Goal: Task Accomplishment & Management: Manage account settings

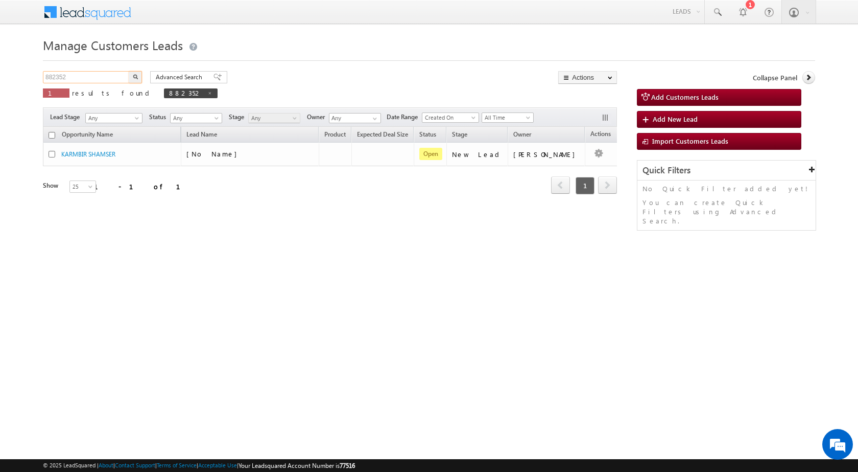
drag, startPoint x: 100, startPoint y: 72, endPoint x: 0, endPoint y: 67, distance: 99.7
click at [0, 67] on body "Menu Rubi Yadav sitar a7@ks erve." at bounding box center [429, 145] width 858 height 290
paste input "236"
type input "882236"
click at [132, 76] on button "button" at bounding box center [135, 77] width 13 height 12
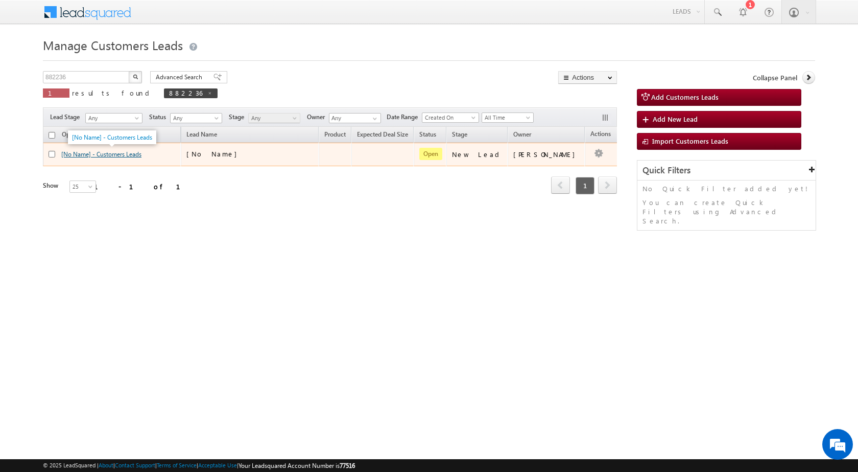
click at [88, 154] on link "[No Name] - Customers Leads" at bounding box center [101, 154] width 80 height 8
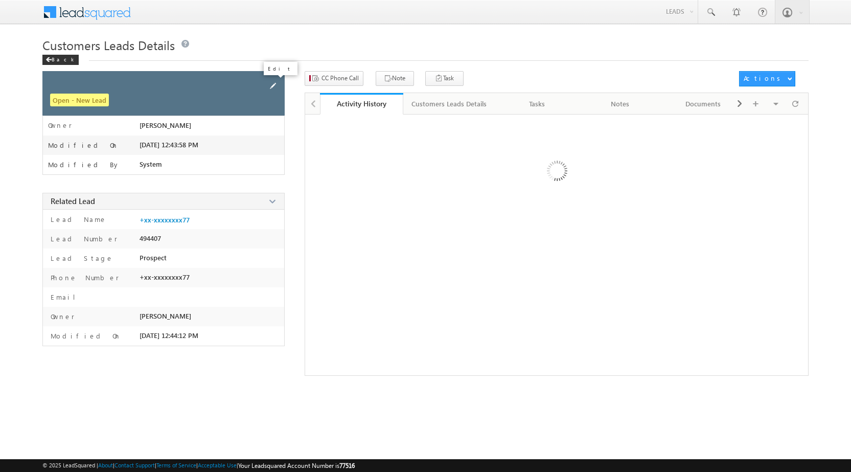
click at [278, 85] on span at bounding box center [272, 85] width 11 height 11
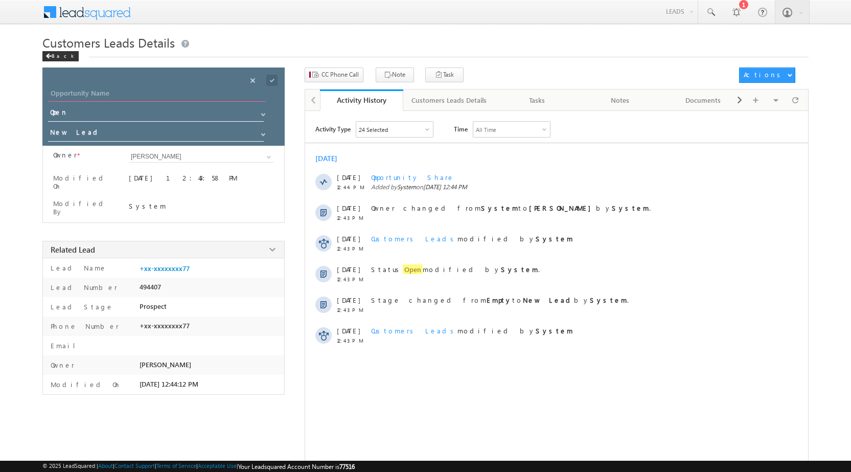
click at [197, 87] on input "Opportunity Name" at bounding box center [157, 94] width 217 height 14
paste input "[PERSON_NAME]"
type input "[PERSON_NAME]"
click at [320, 73] on button "CC Phone Call" at bounding box center [333, 74] width 59 height 15
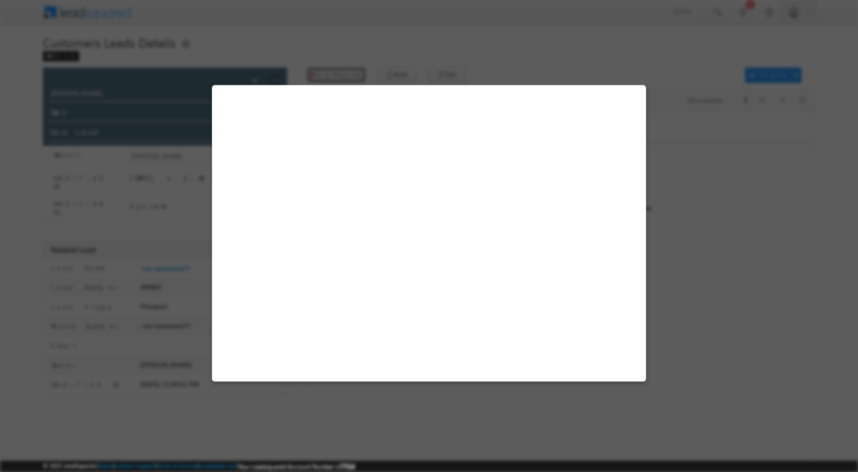
select select "[GEOGRAPHIC_DATA]"
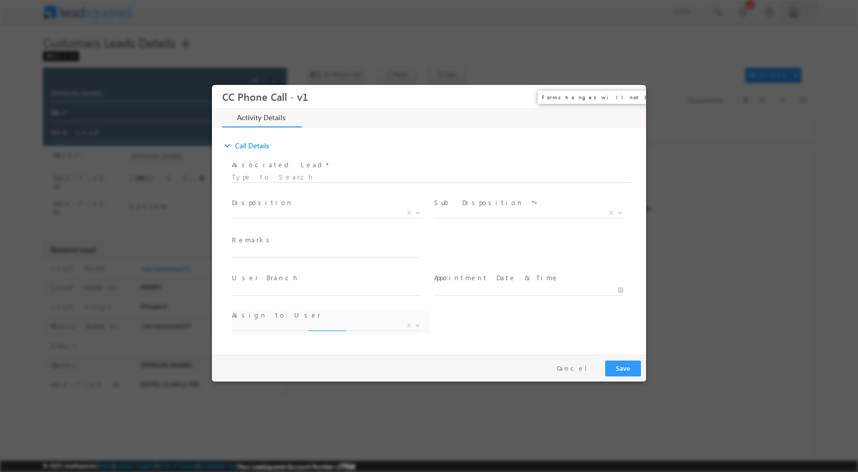
click at [629, 100] on button "×" at bounding box center [630, 96] width 17 height 19
select select "[PERSON_NAME][EMAIL_ADDRESS][DOMAIN_NAME]"
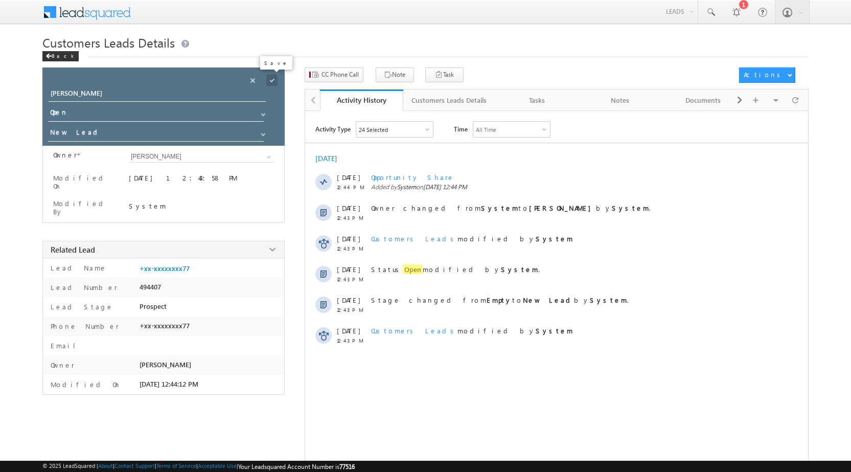
click at [273, 78] on span at bounding box center [271, 80] width 11 height 11
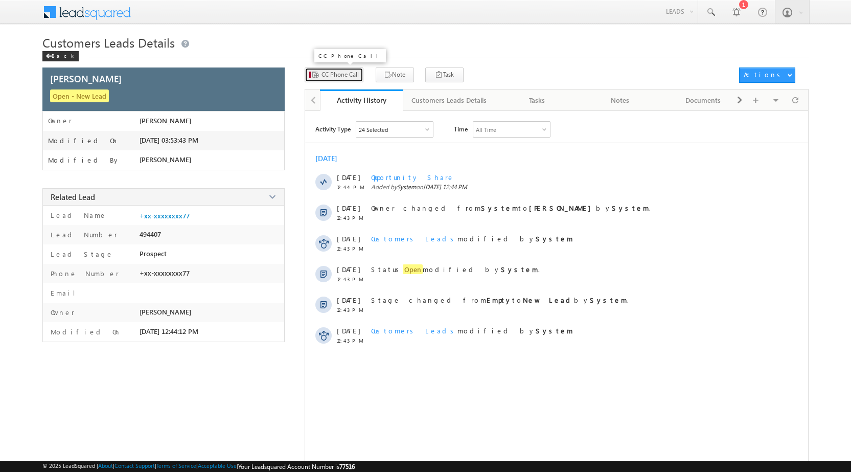
click at [335, 77] on span "CC Phone Call" at bounding box center [339, 74] width 37 height 9
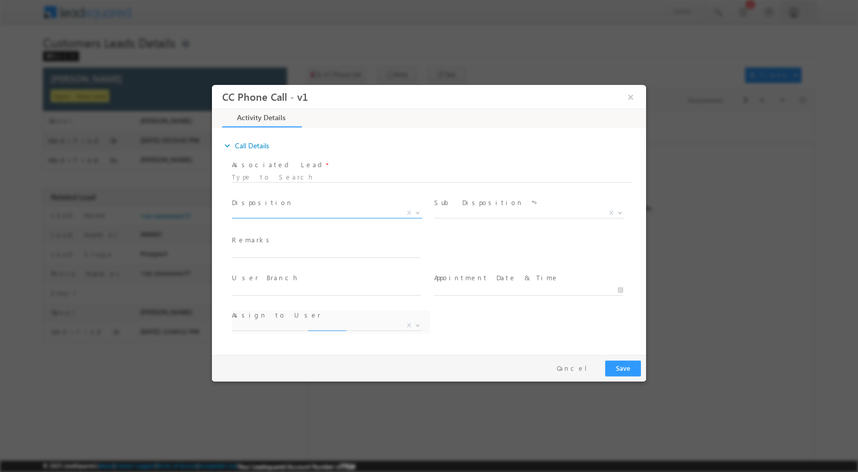
select select "[PERSON_NAME][EMAIL_ADDRESS][DOMAIN_NAME]"
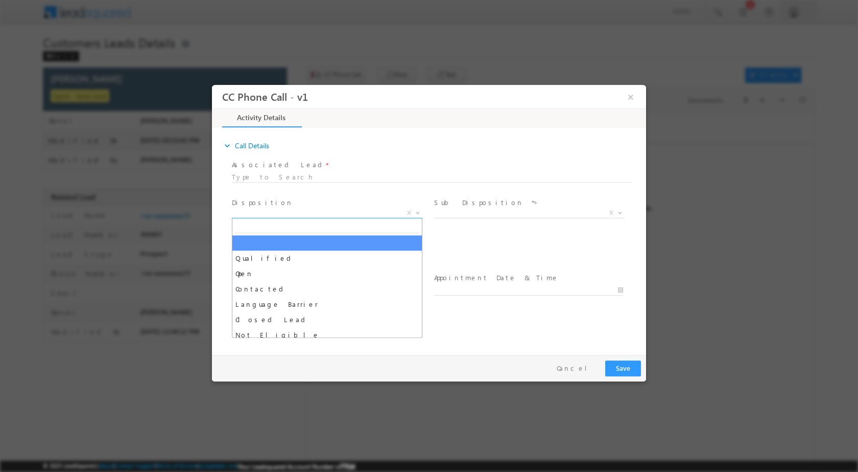
click at [416, 212] on b at bounding box center [418, 212] width 6 height 4
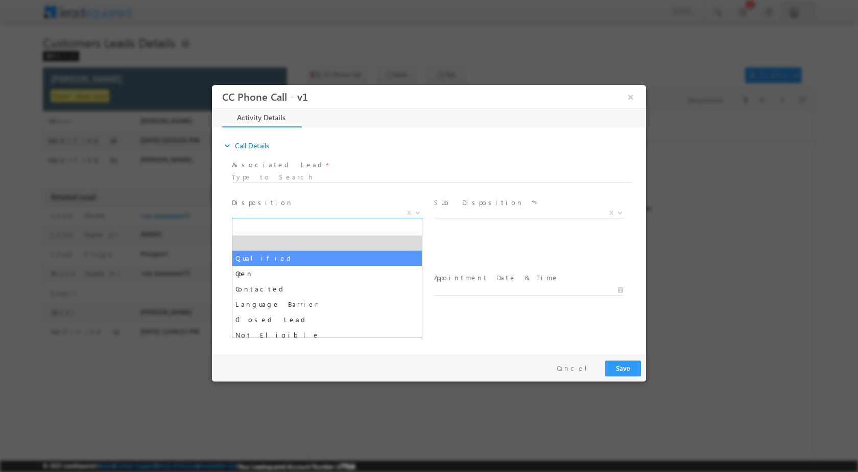
select select "Qualified"
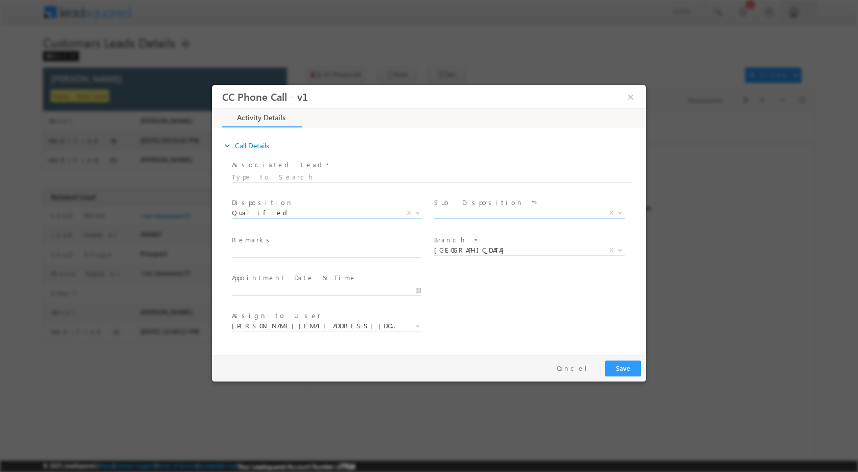
click at [622, 215] on span at bounding box center [619, 211] width 10 height 13
click at [534, 266] on span at bounding box center [528, 261] width 189 height 11
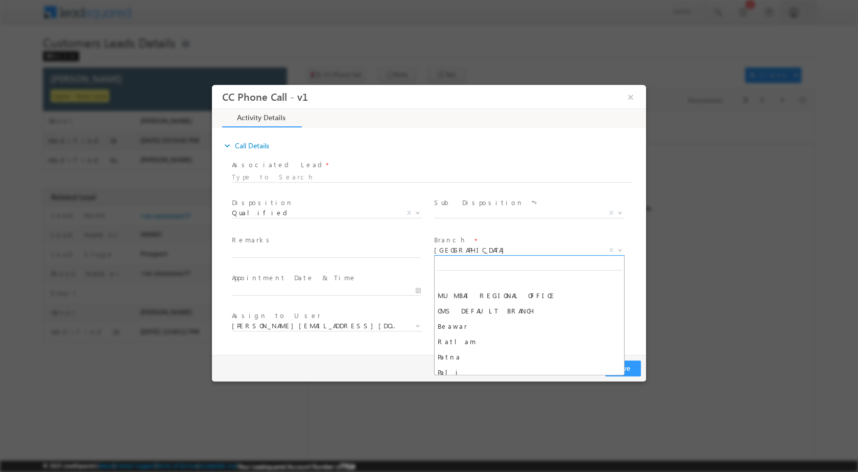
click at [622, 253] on span at bounding box center [619, 249] width 10 height 13
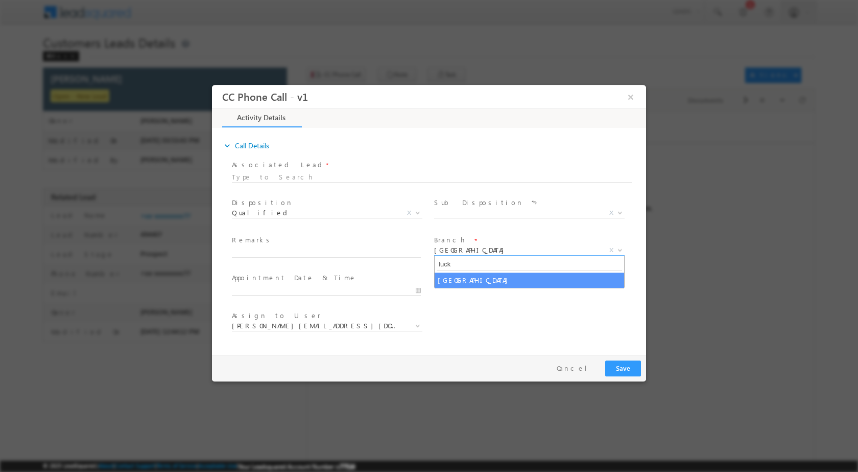
type input "luck"
select select "[GEOGRAPHIC_DATA]"
type input "[DATE] 3:51 PM"
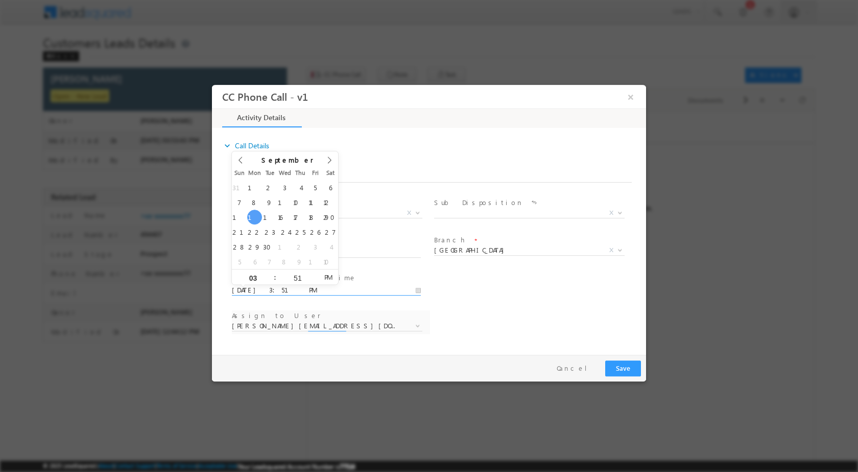
click at [416, 288] on input "[DATE] 3:51 PM" at bounding box center [326, 290] width 189 height 10
select select "[EMAIL_ADDRESS][DOMAIN_NAME]"
type input "[DATE] 3:51 PM"
type input "11"
type input "[DATE] 11:51 PM"
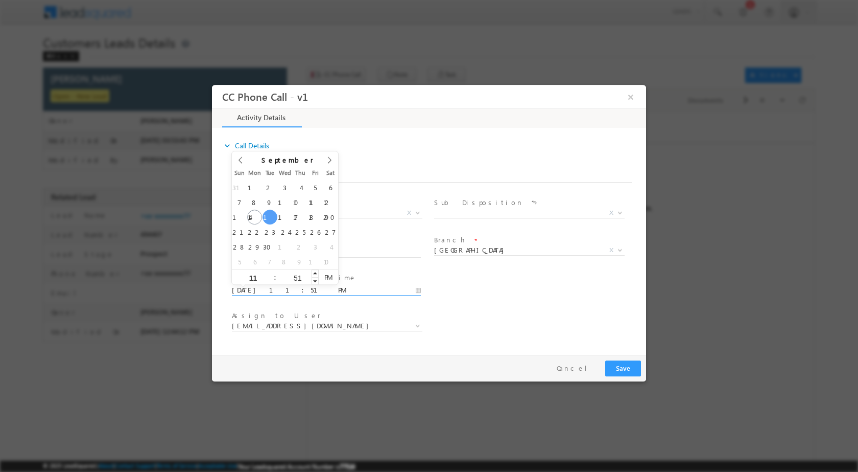
click at [304, 278] on input "51" at bounding box center [297, 277] width 42 height 7
type input "00"
type input "[DATE] 11:00 AM"
click at [330, 278] on span "PM" at bounding box center [328, 276] width 19 height 15
click at [490, 304] on div "User Branch * Appointment Date & Time * [DATE] 11:00 AM" at bounding box center [438, 289] width 416 height 38
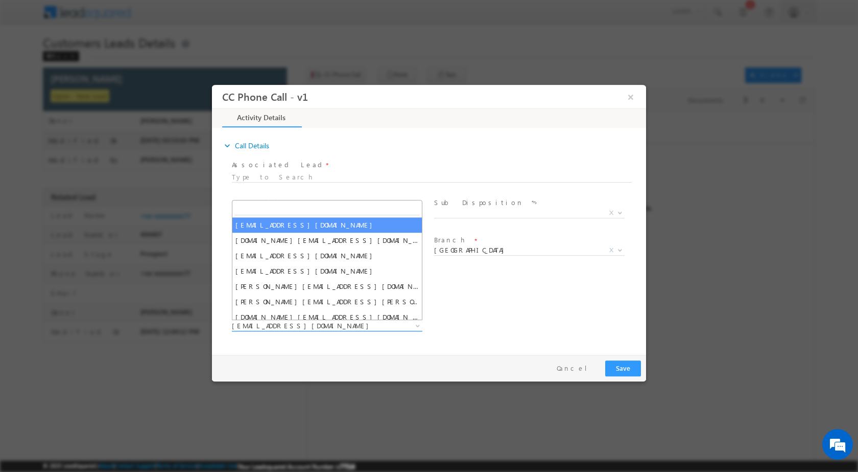
click at [344, 323] on span "[EMAIL_ADDRESS][DOMAIN_NAME]" at bounding box center [315, 324] width 166 height 9
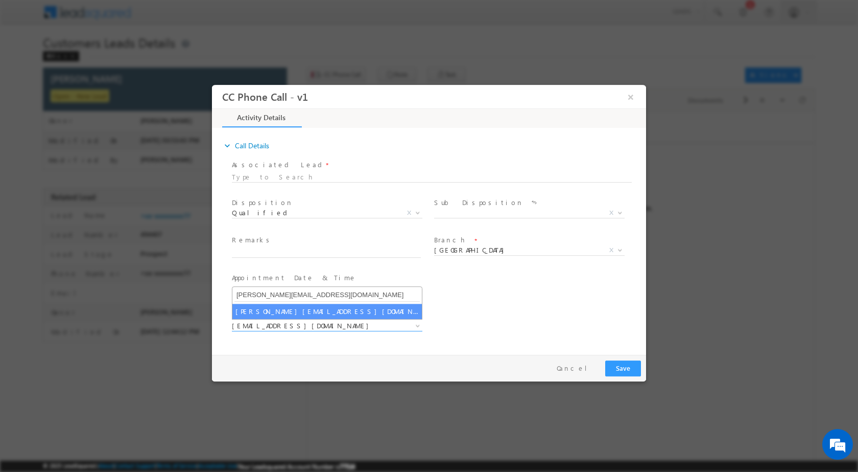
type input "[PERSON_NAME][EMAIL_ADDRESS][DOMAIN_NAME]"
select select "[PERSON_NAME][EMAIL_ADDRESS][DOMAIN_NAME]"
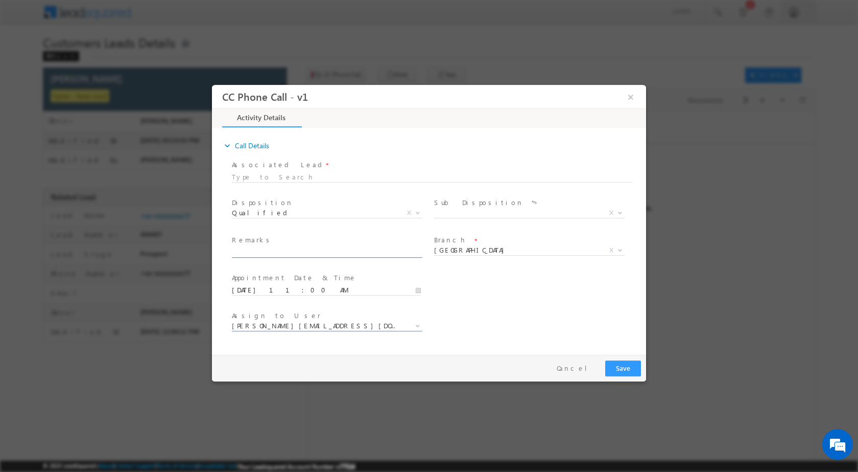
click at [301, 254] on input "text" at bounding box center [326, 252] width 189 height 10
paste input "15/09-Customer name is [PERSON_NAME] Customer age is [DEMOGRAPHIC_DATA] yrs loa…"
type input "15/09-Customer name is [PERSON_NAME] Customer age is [DEMOGRAPHIC_DATA] yrs loa…"
click at [624, 367] on button "Save" at bounding box center [623, 368] width 36 height 16
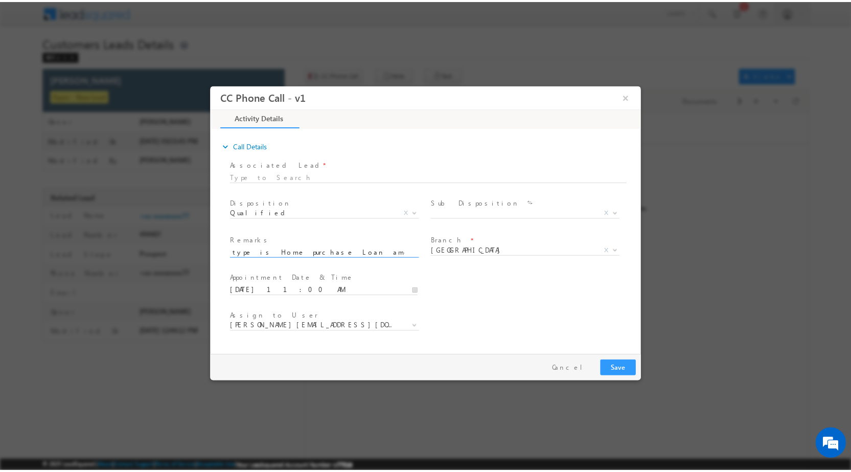
scroll to position [0, 0]
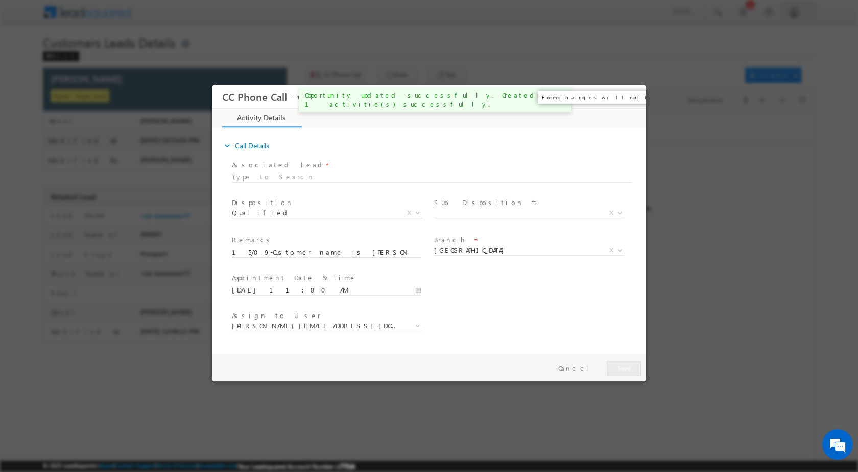
click at [625, 96] on button "×" at bounding box center [630, 96] width 17 height 19
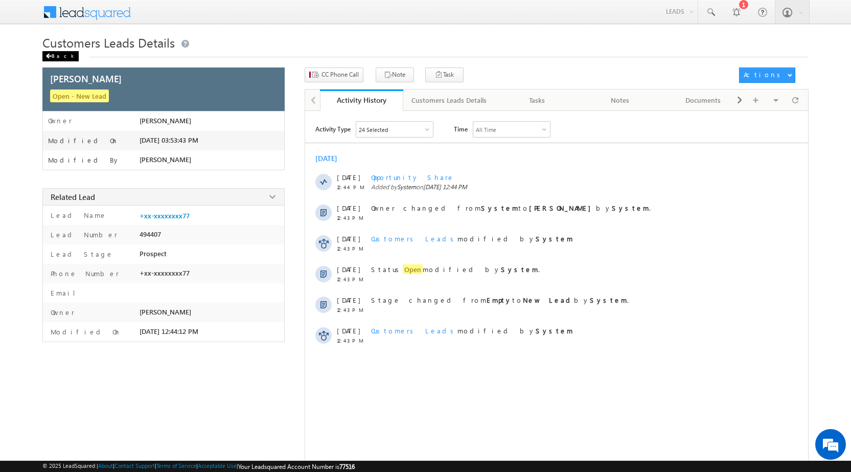
click at [63, 54] on div "Back" at bounding box center [60, 56] width 36 height 10
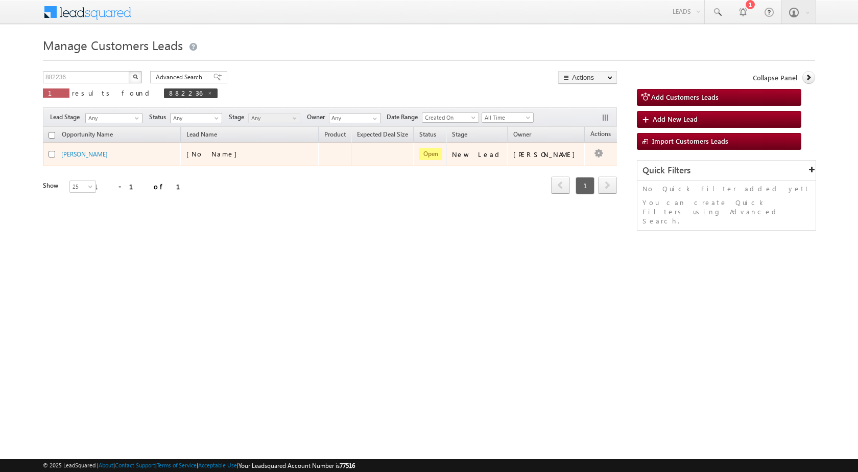
click at [594, 151] on span at bounding box center [598, 153] width 11 height 12
click at [566, 165] on link "Edit" at bounding box center [578, 167] width 51 height 12
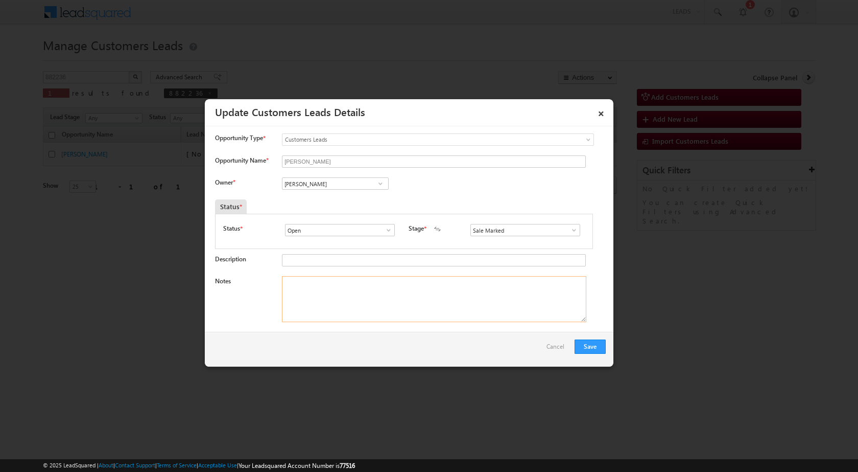
click at [389, 316] on textarea "Notes" at bounding box center [434, 299] width 304 height 46
paste textarea "15/09-Customer name is SURENDRA KUSHWAHA Customer age is 35 yrs loan type is Ho…"
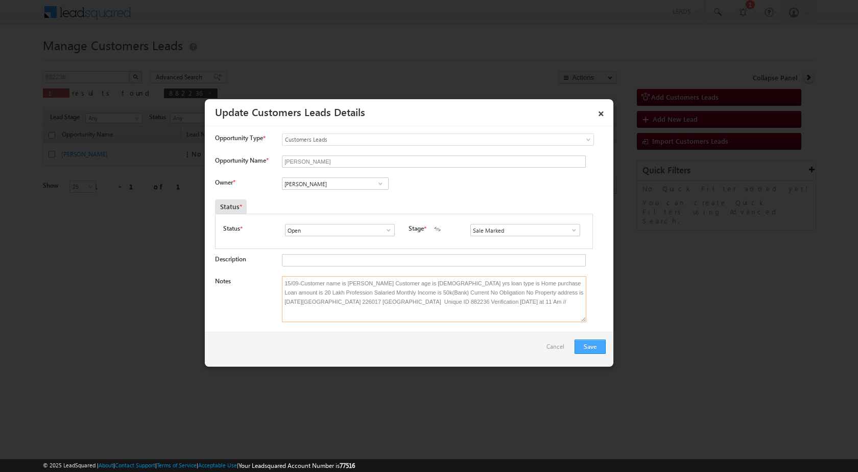
type textarea "15/09-Customer name is SURENDRA KUSHWAHA Customer age is 35 yrs loan type is Ho…"
click at [595, 348] on button "Save" at bounding box center [590, 346] width 31 height 14
